Goal: Information Seeking & Learning: Learn about a topic

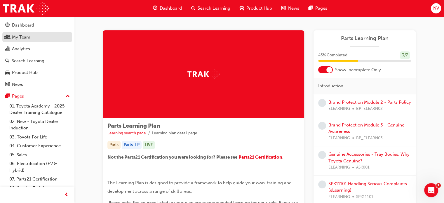
click at [26, 39] on div "My Team" at bounding box center [21, 37] width 18 height 7
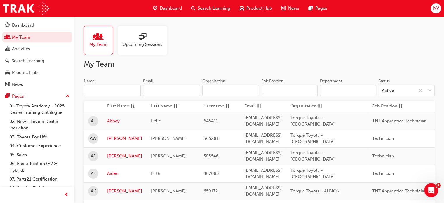
click at [128, 88] on input "Name" at bounding box center [112, 90] width 57 height 11
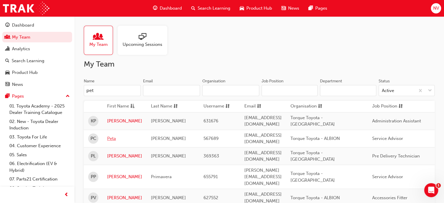
type input "pet"
click at [113, 135] on link "Peta" at bounding box center [124, 138] width 35 height 7
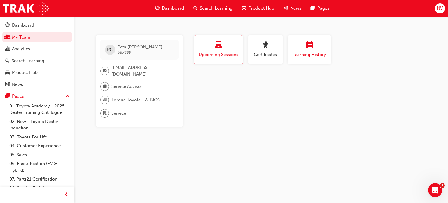
click at [314, 48] on div "button" at bounding box center [309, 45] width 35 height 9
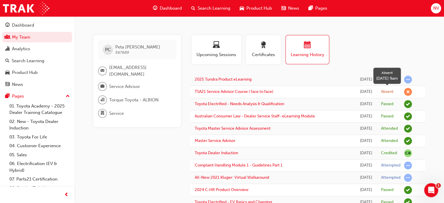
click at [408, 91] on span "learningRecordVerb_ABSENT-icon" at bounding box center [408, 92] width 8 height 8
click at [259, 91] on link "TSA21 Service Advisor Course ( face to face)" at bounding box center [234, 91] width 79 height 5
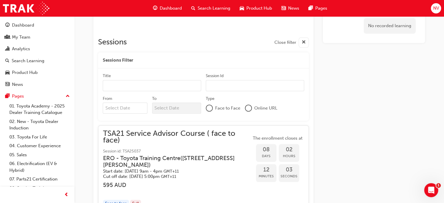
scroll to position [440, 0]
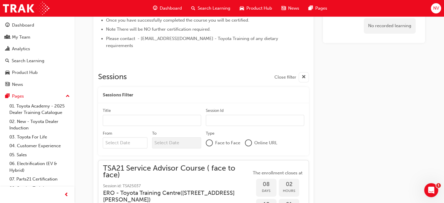
click at [212, 144] on div at bounding box center [209, 142] width 7 height 7
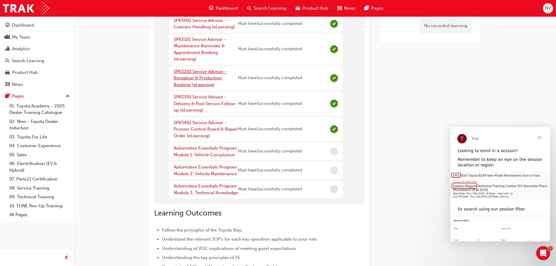
scroll to position [58, 0]
